Goal: Task Accomplishment & Management: Manage account settings

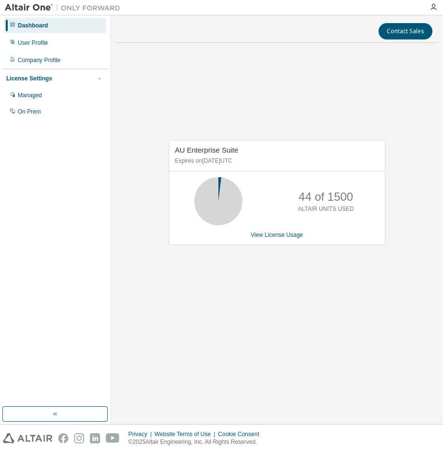
click at [164, 100] on div "AU Enterprise Suite Expires on March 1, 2026 UTC 44 of 1500 ALTAIR UNITS USED V…" at bounding box center [276, 197] width 323 height 293
click at [37, 43] on div "User Profile" at bounding box center [33, 43] width 30 height 8
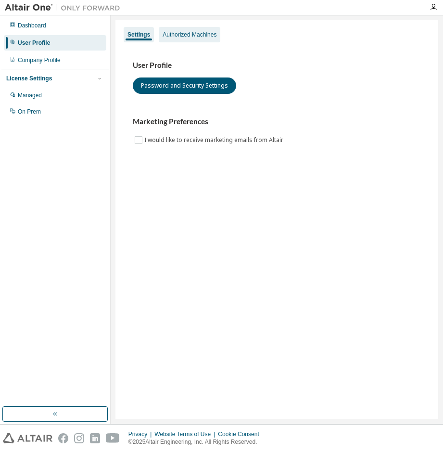
click at [187, 33] on div "Authorized Machines" at bounding box center [190, 35] width 54 height 8
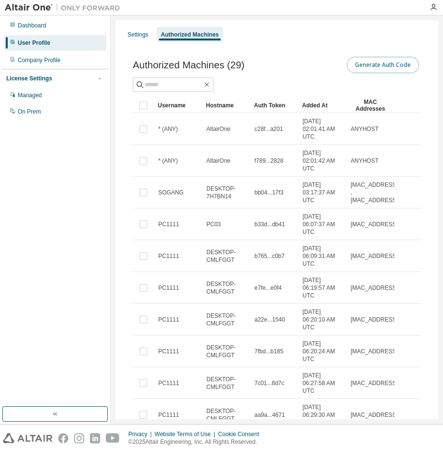
click at [379, 63] on button "Generate Auth Code" at bounding box center [383, 65] width 72 height 16
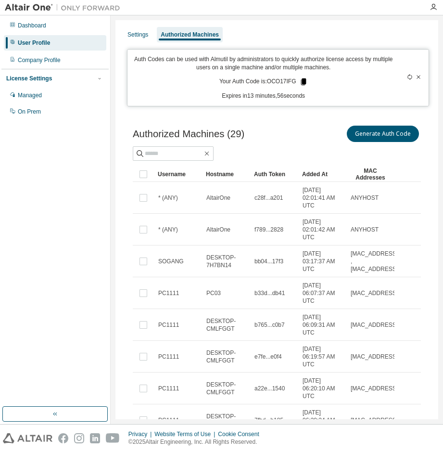
click at [301, 81] on icon at bounding box center [303, 81] width 5 height 7
